Goal: Transaction & Acquisition: Purchase product/service

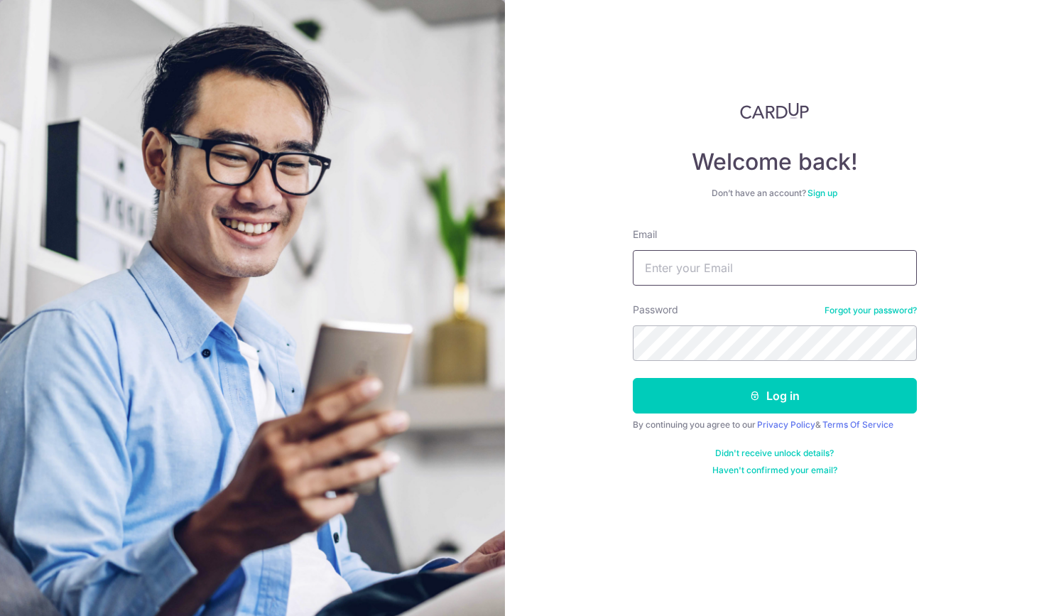
type input "[EMAIL_ADDRESS][DOMAIN_NAME]"
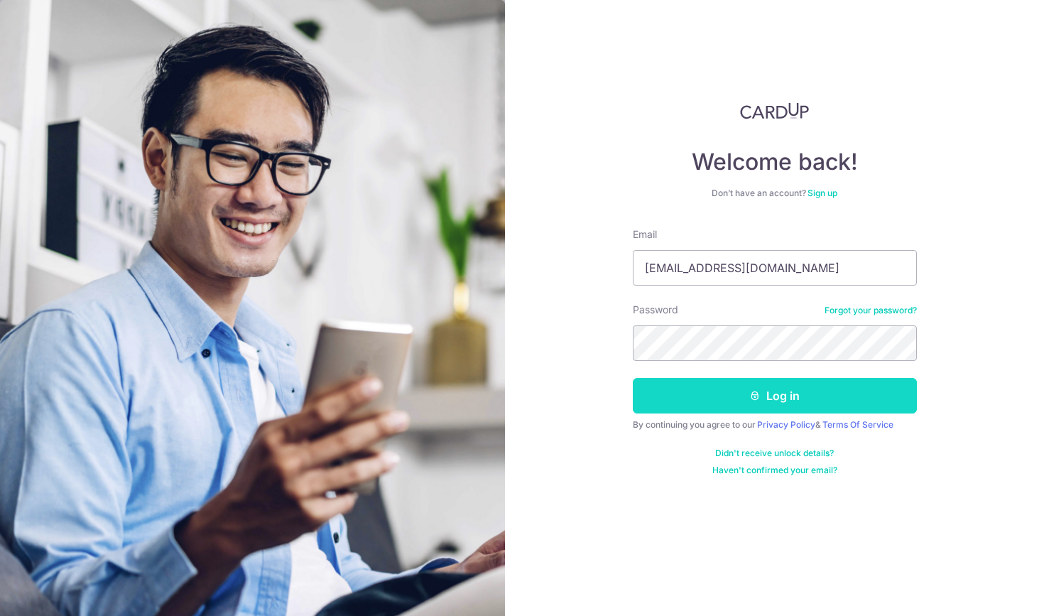
click at [748, 403] on button "Log in" at bounding box center [775, 395] width 284 height 35
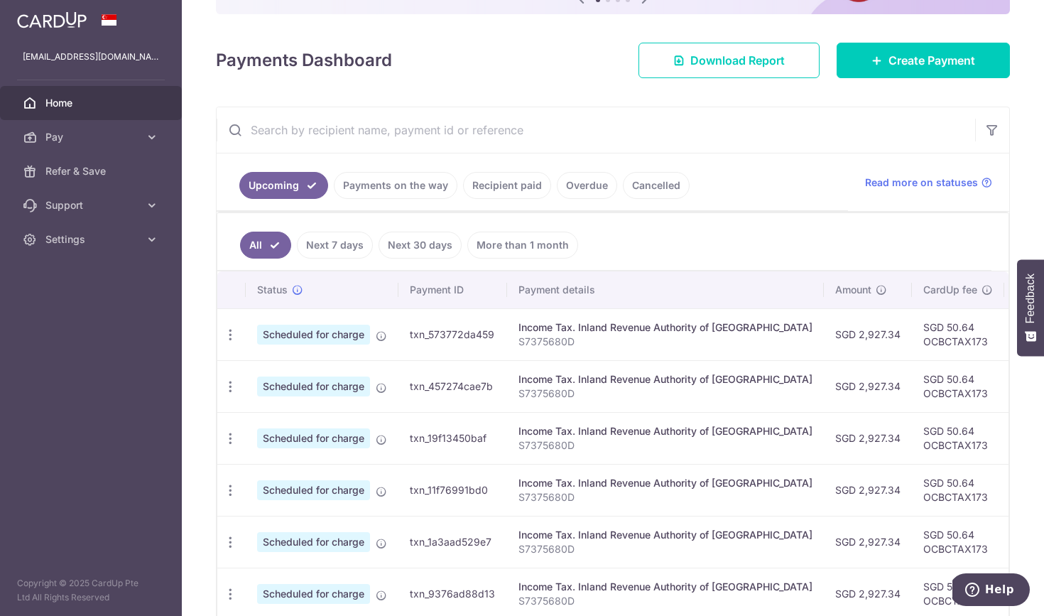
scroll to position [160, 0]
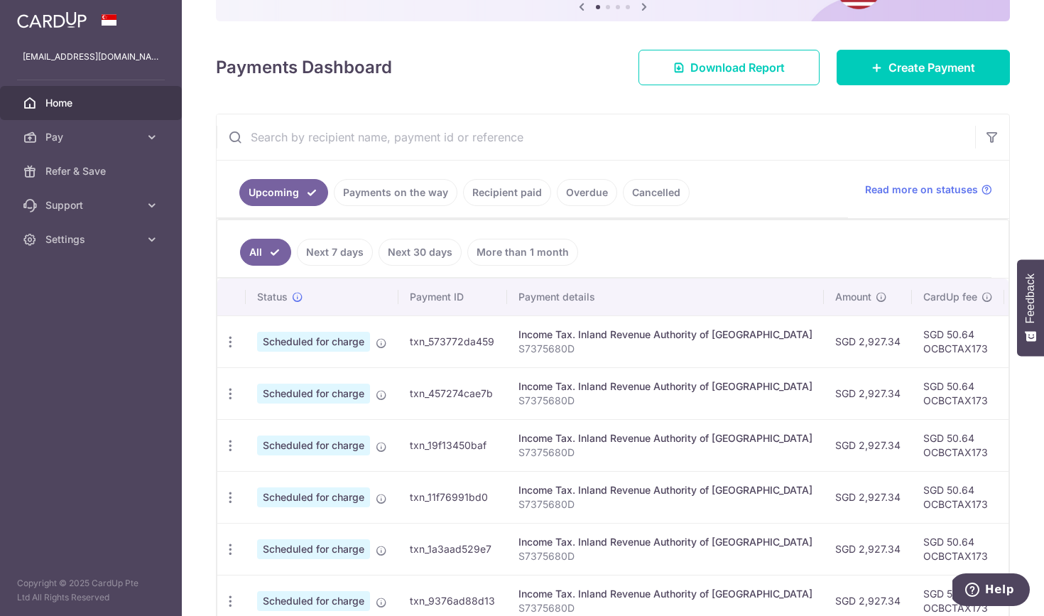
click at [523, 196] on link "Recipient paid" at bounding box center [507, 192] width 88 height 27
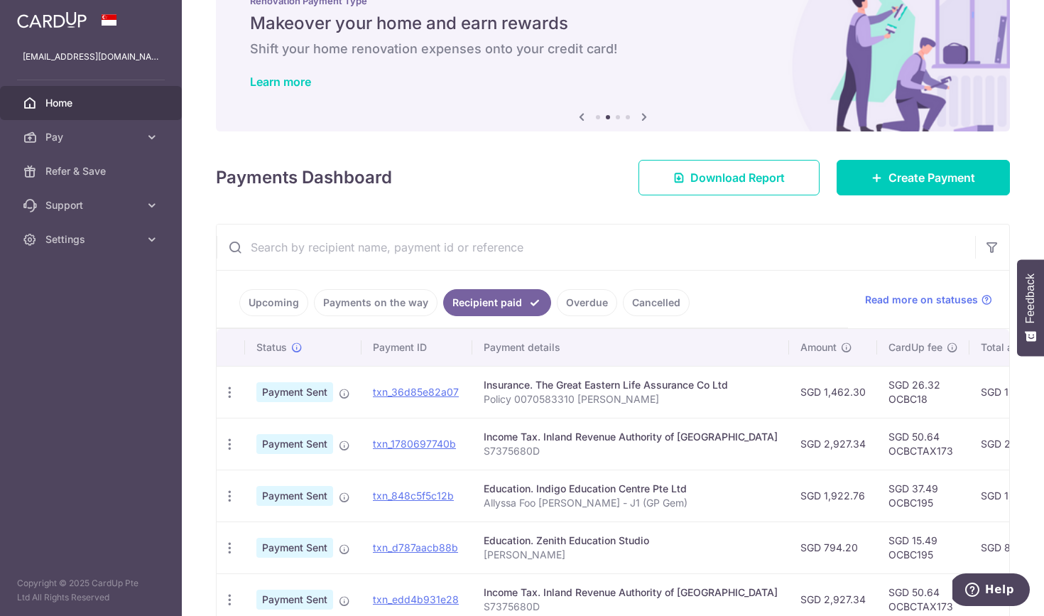
scroll to position [52, 0]
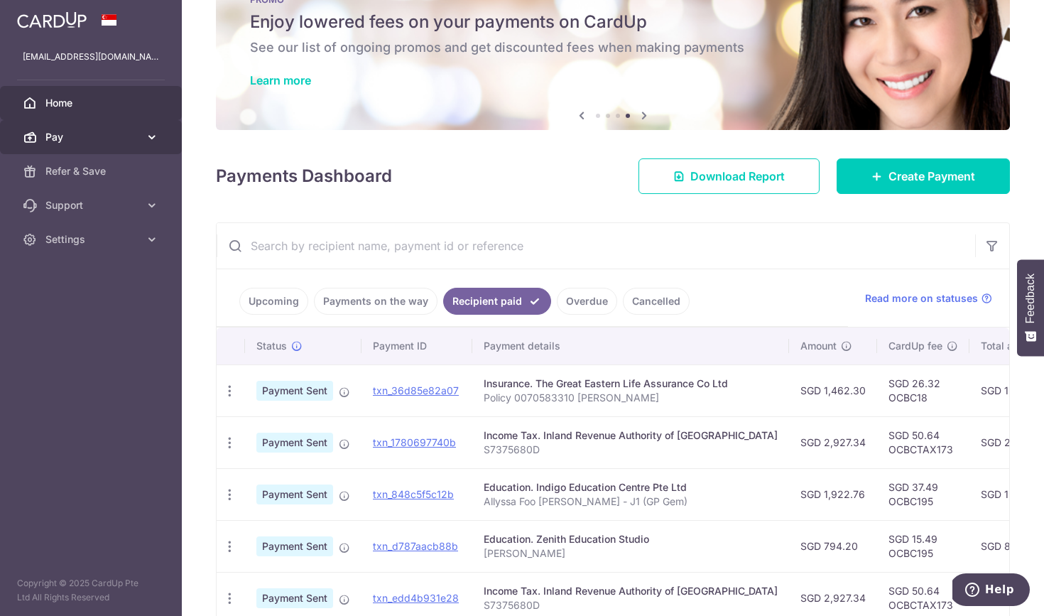
click at [112, 133] on span "Pay" at bounding box center [92, 137] width 94 height 14
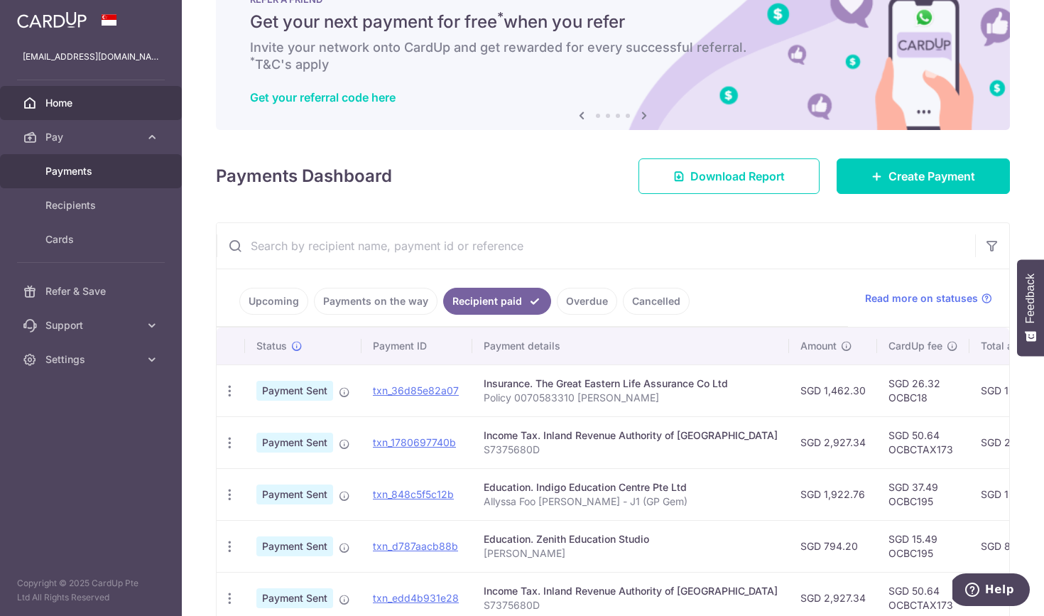
click at [90, 176] on span "Payments" at bounding box center [92, 171] width 94 height 14
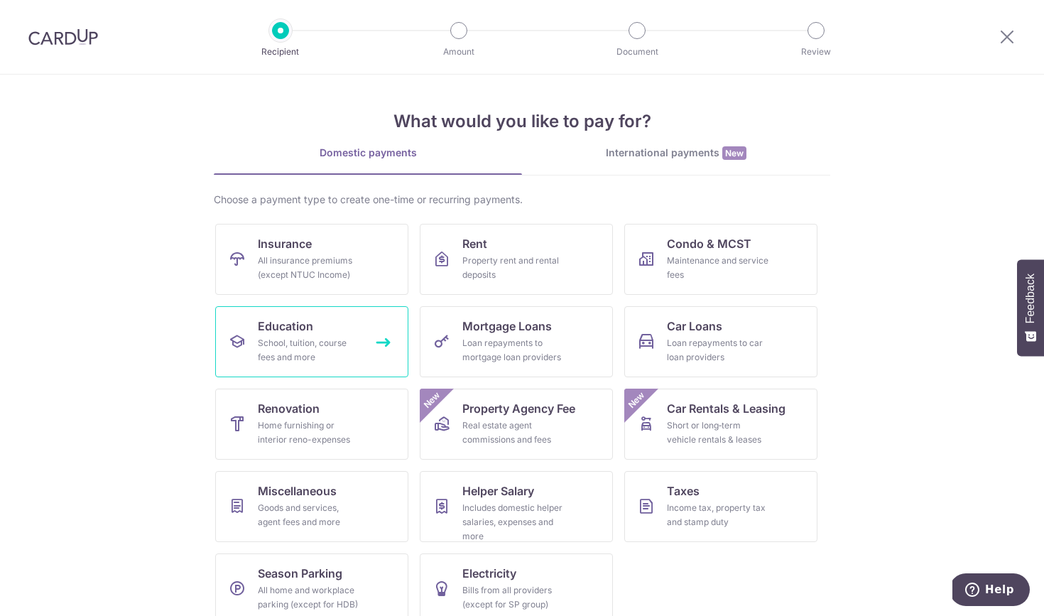
click at [287, 335] on link "Education School, tuition, course fees and more" at bounding box center [311, 341] width 193 height 71
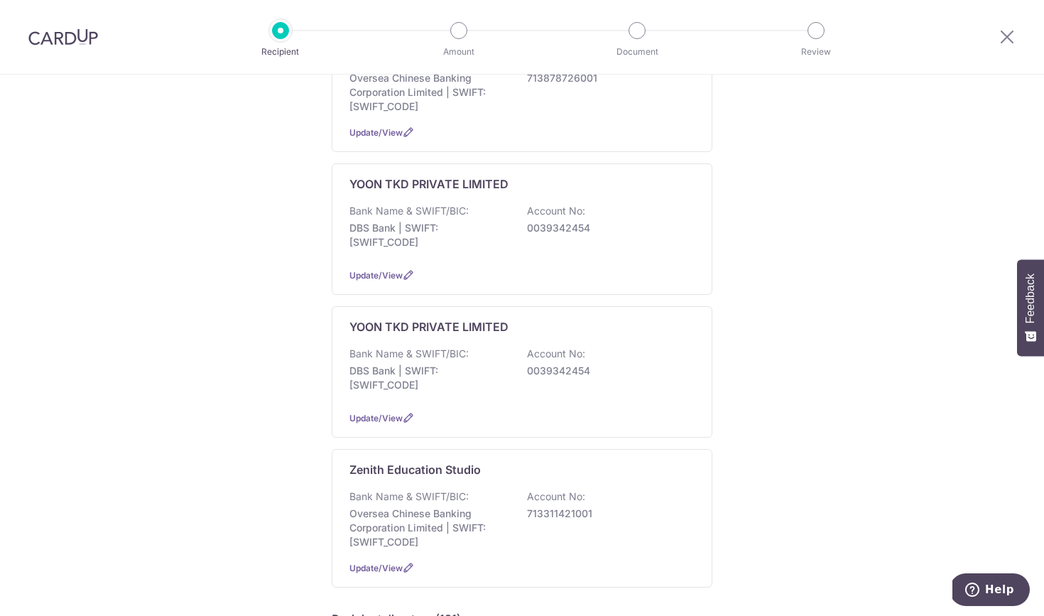
scroll to position [682, 0]
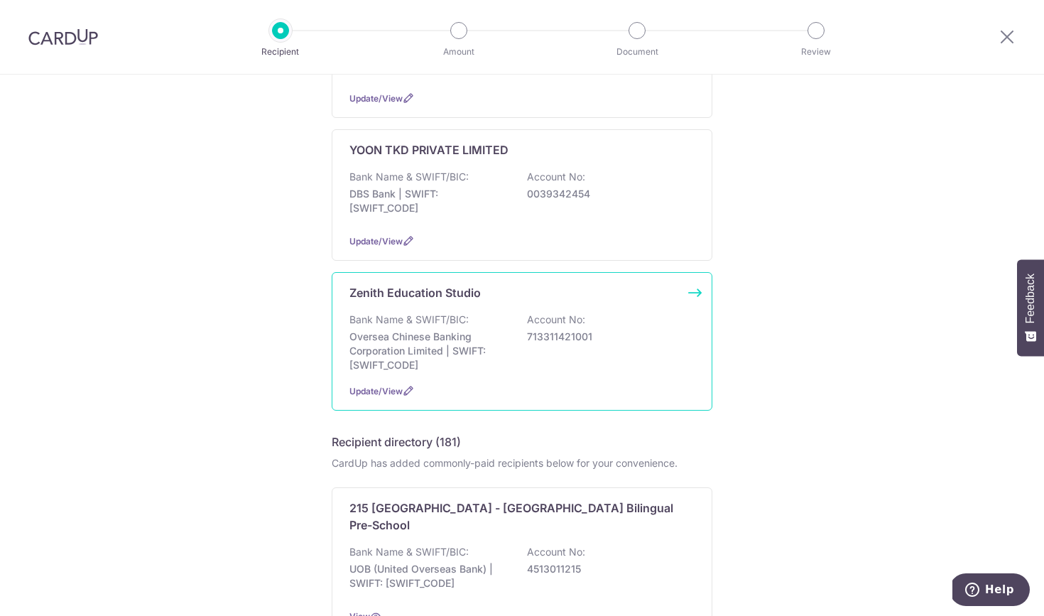
click at [464, 325] on p "Bank Name & SWIFT/BIC:" at bounding box center [408, 319] width 119 height 14
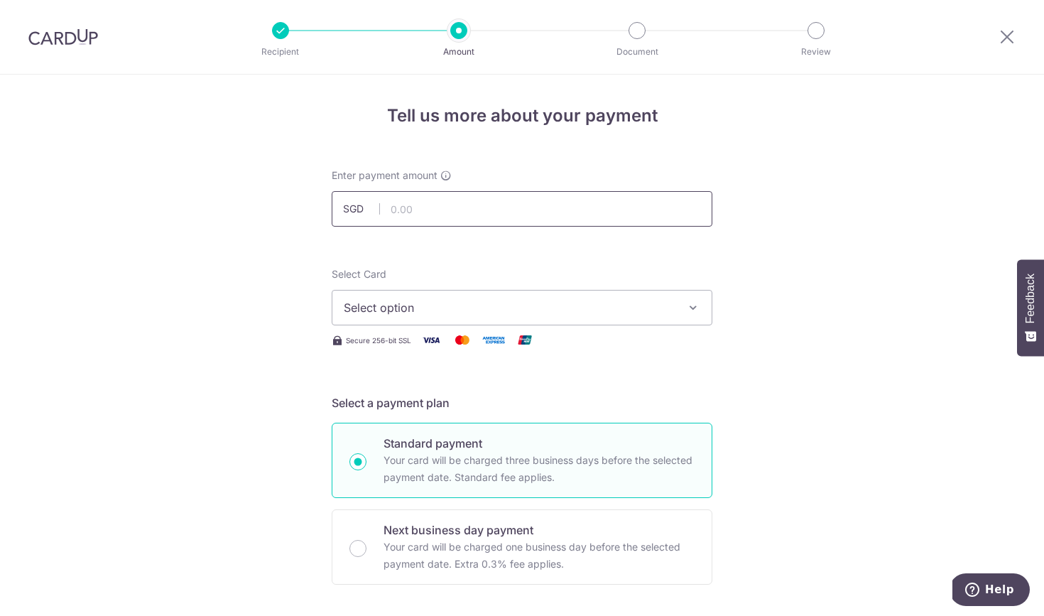
click at [425, 215] on input "text" at bounding box center [522, 208] width 381 height 35
type input "621.30"
click at [427, 312] on span "Select option" at bounding box center [509, 307] width 331 height 17
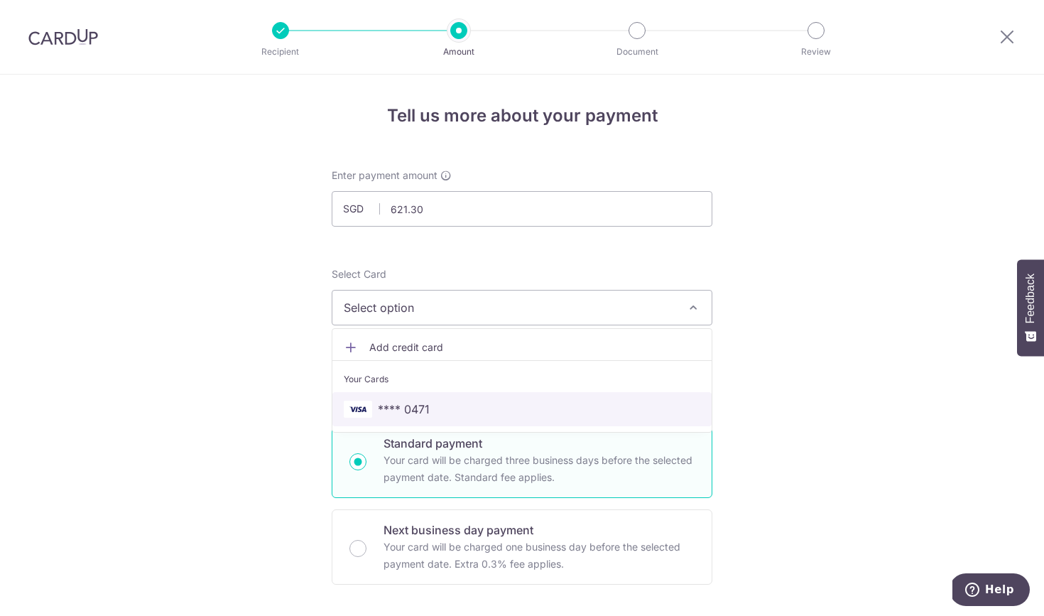
click at [413, 403] on span "**** 0471" at bounding box center [404, 408] width 52 height 17
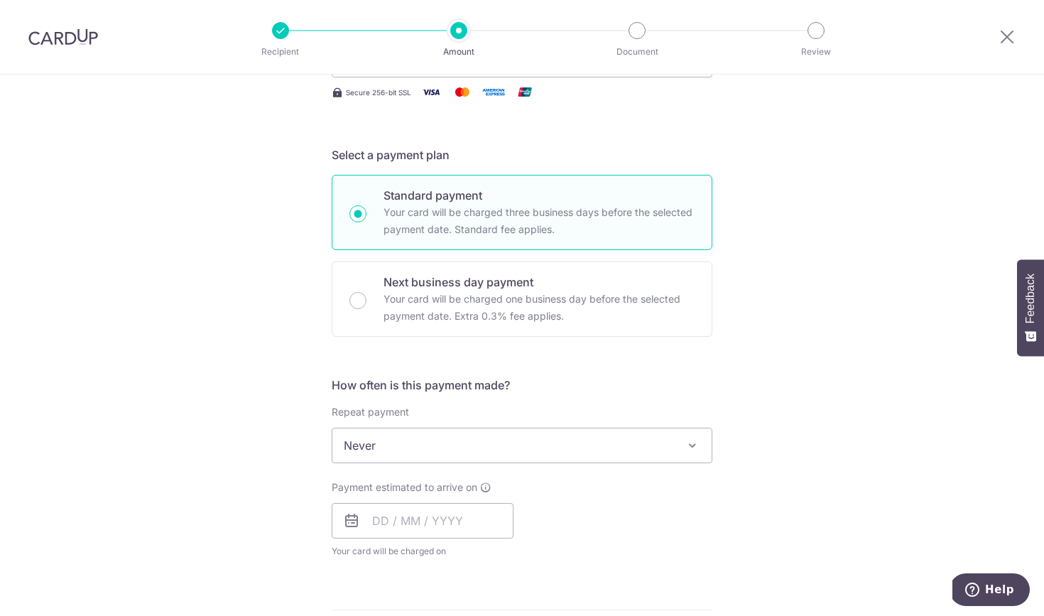
scroll to position [250, 0]
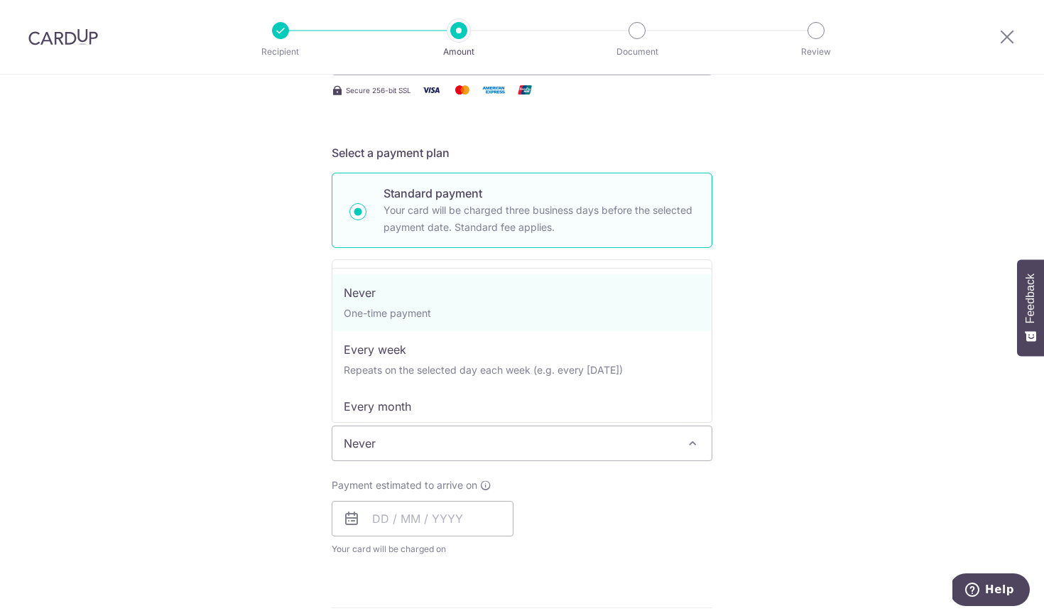
click at [413, 459] on span "Never" at bounding box center [521, 443] width 379 height 34
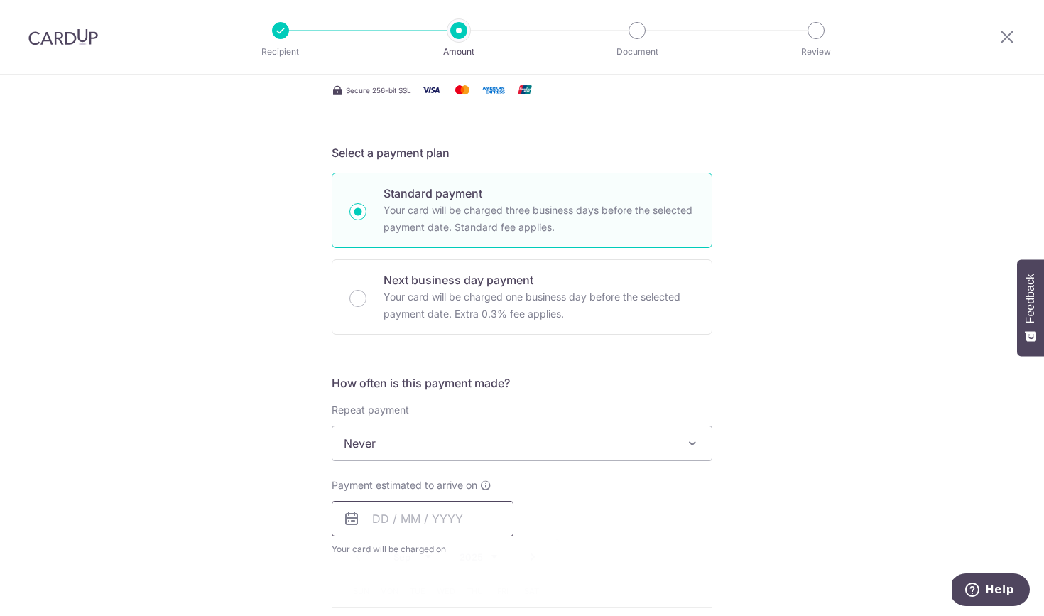
click at [376, 528] on input "text" at bounding box center [423, 518] width 182 height 35
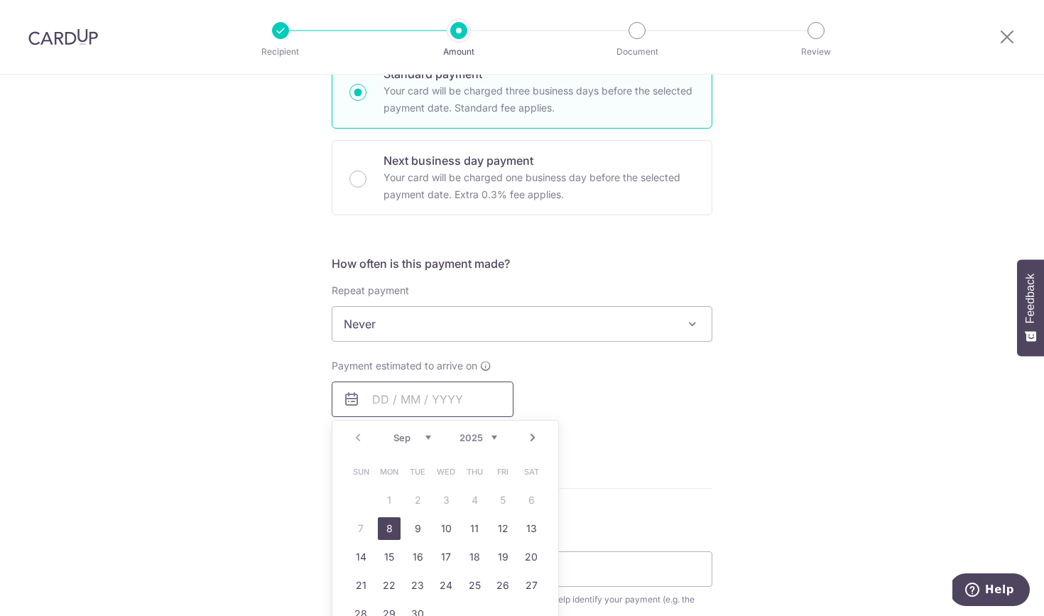
scroll to position [368, 0]
click at [386, 532] on link "8" at bounding box center [389, 529] width 23 height 23
type input "08/09/2025"
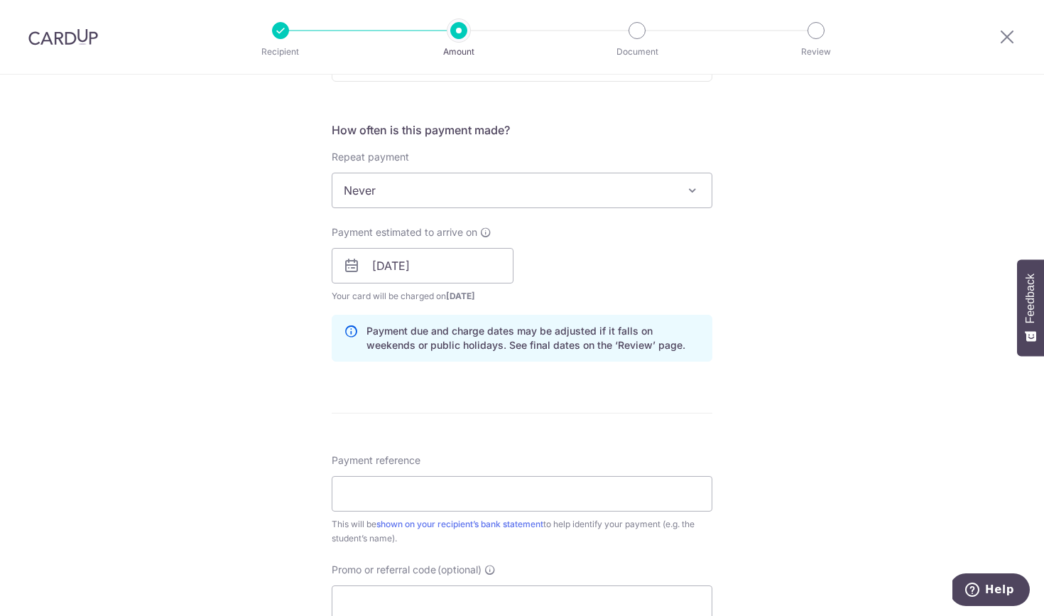
scroll to position [505, 0]
click at [494, 493] on input "Payment reference" at bounding box center [522, 490] width 381 height 35
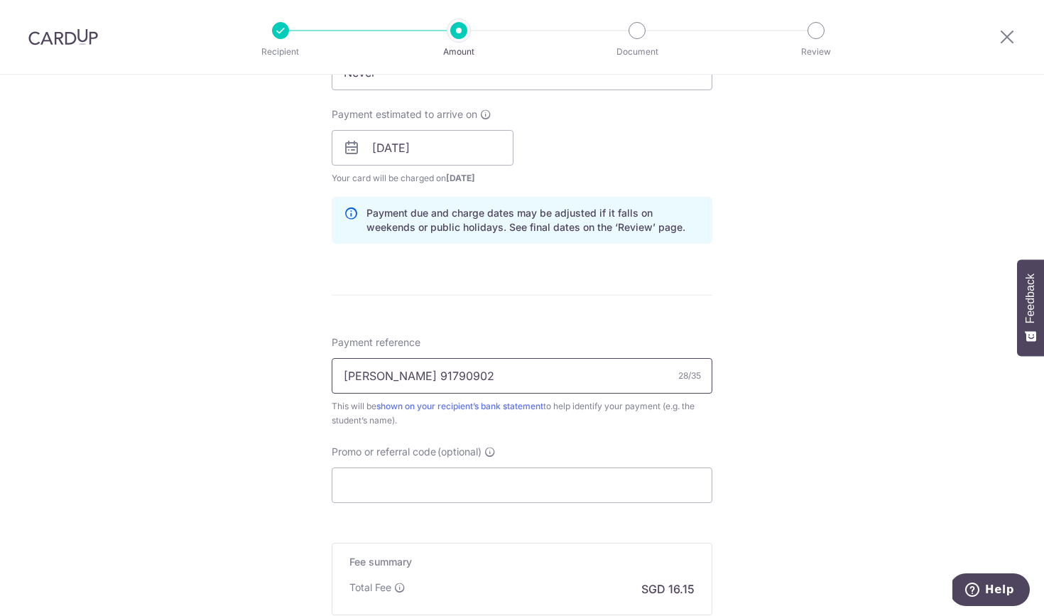
scroll to position [622, 0]
type input "Allyssa Foo Hui Wen 91790902"
click at [432, 488] on input "Promo or referral code (optional)" at bounding box center [522, 483] width 381 height 35
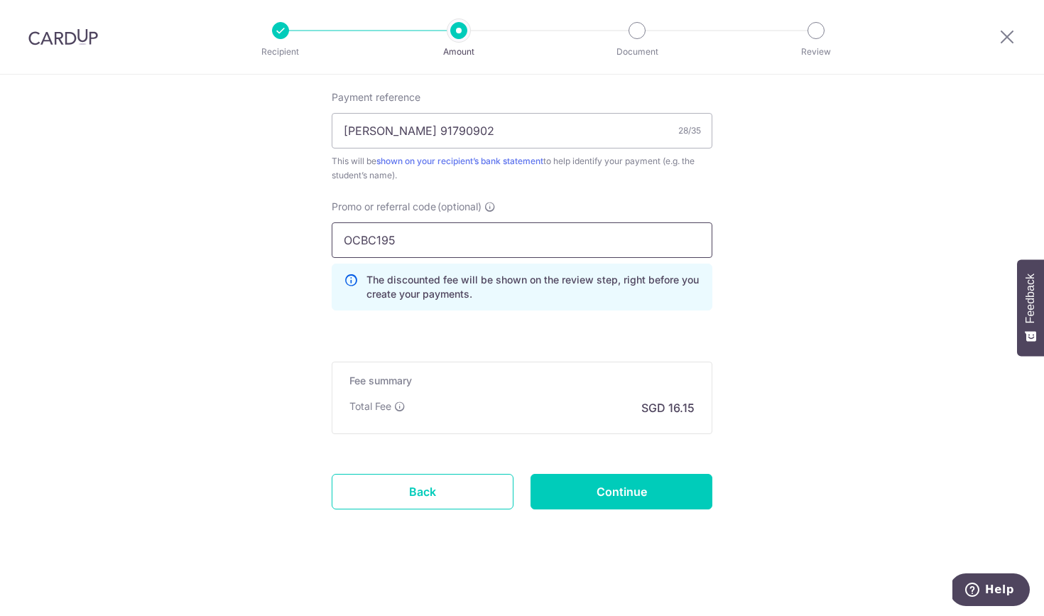
scroll to position [865, 0]
type input "OCBC195"
click at [627, 481] on input "Continue" at bounding box center [621, 491] width 182 height 35
type input "Create Schedule"
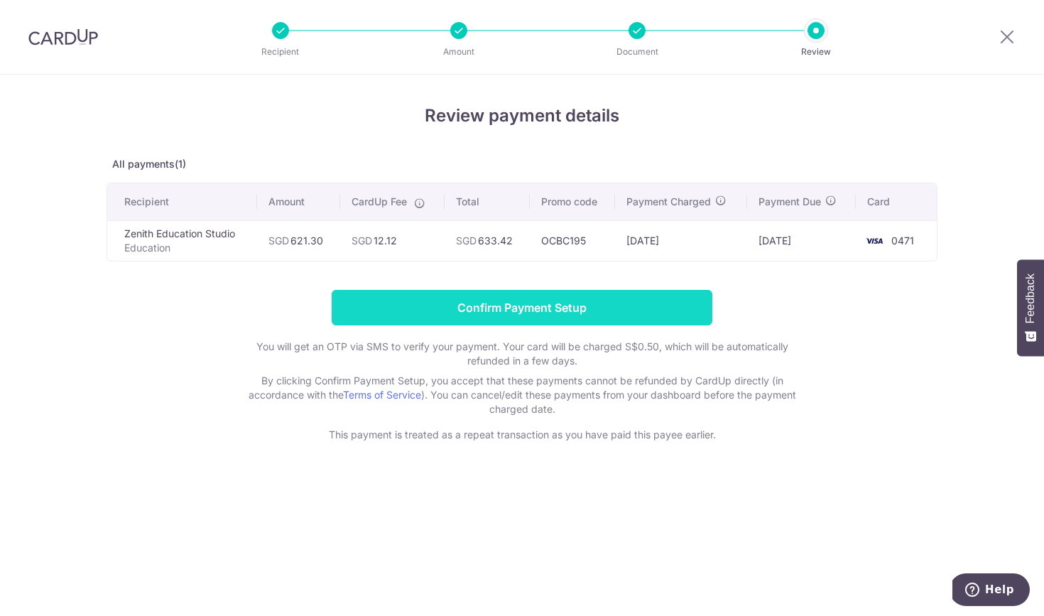
click at [570, 314] on input "Confirm Payment Setup" at bounding box center [522, 307] width 381 height 35
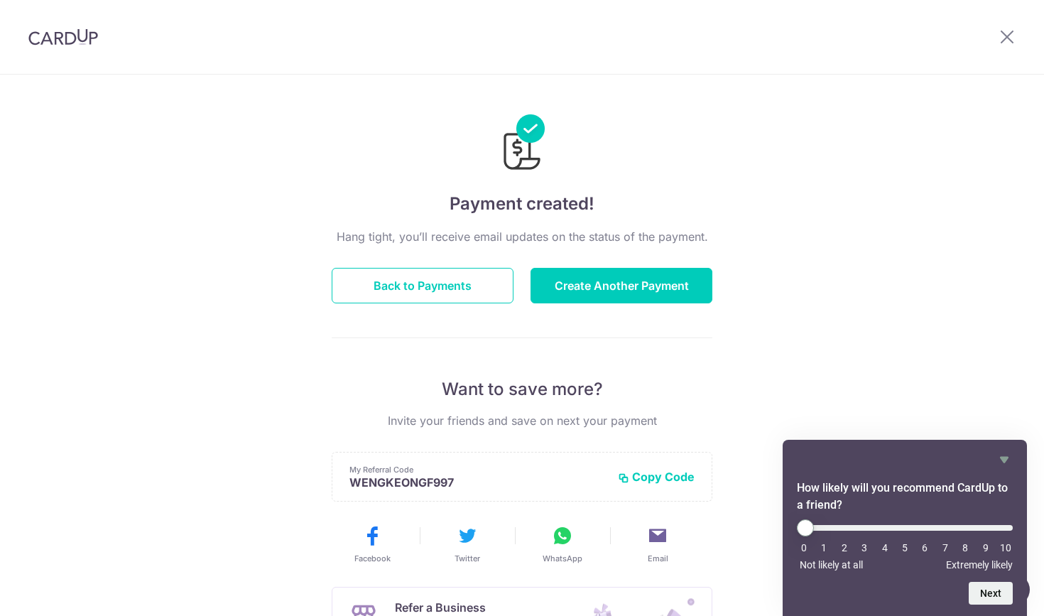
click at [892, 354] on div "Payment created! Hang tight, you’ll receive email updates on the status of the …" at bounding box center [522, 454] width 1044 height 758
click at [1004, 31] on icon at bounding box center [1006, 37] width 17 height 18
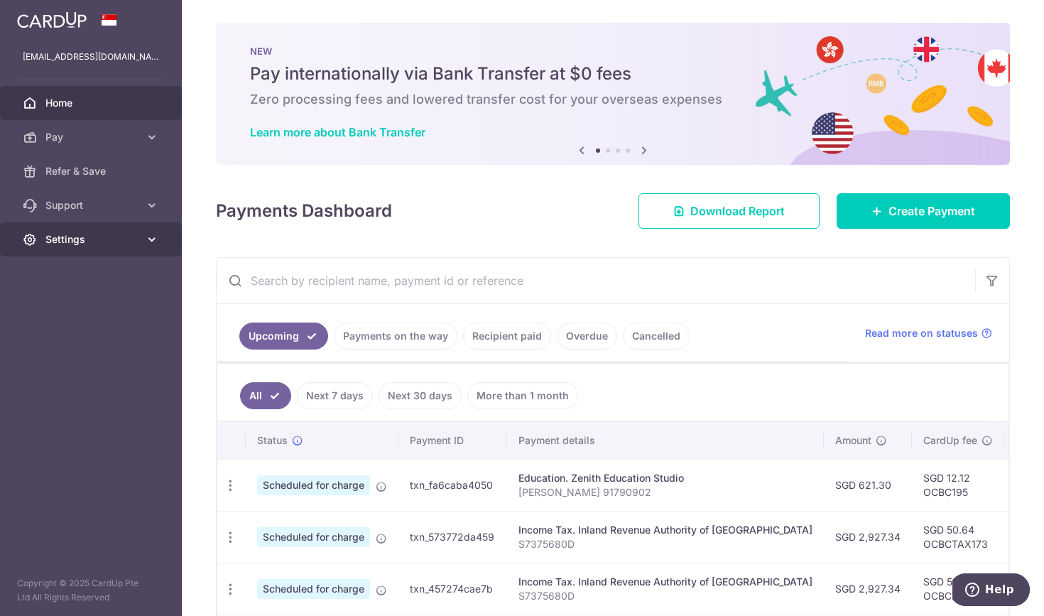
click at [153, 239] on icon at bounding box center [152, 239] width 14 height 14
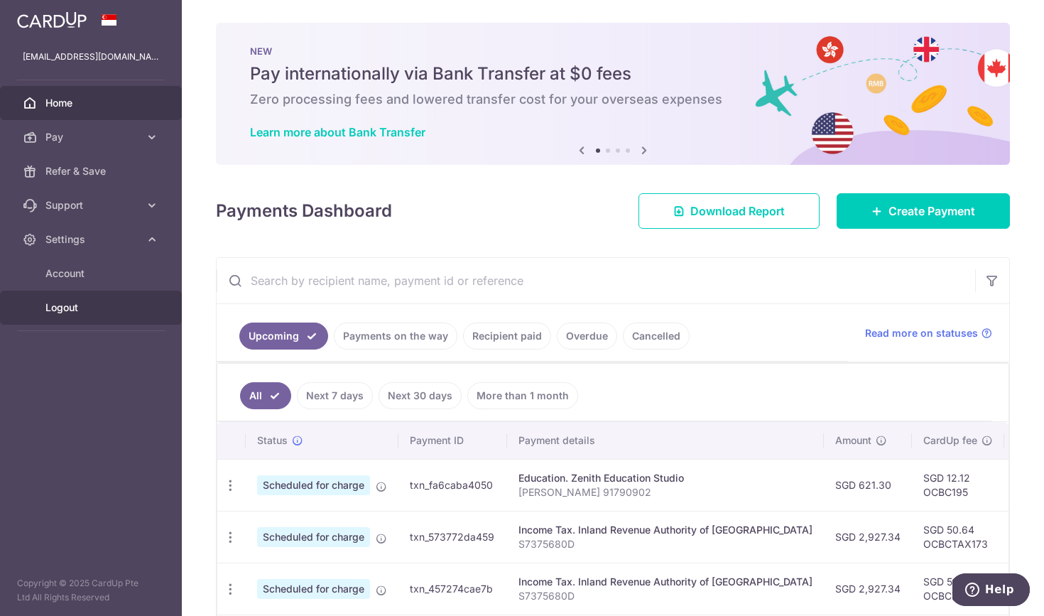
click at [106, 312] on span "Logout" at bounding box center [92, 307] width 94 height 14
